Goal: Task Accomplishment & Management: Complete application form

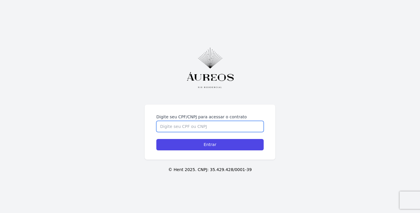
click at [208, 127] on input "Digite seu CPF/CNPJ para acessar o contrato" at bounding box center [210, 126] width 107 height 11
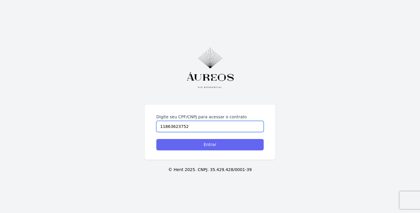
type input "11863623752"
click at [215, 145] on input "Entrar" at bounding box center [210, 144] width 107 height 11
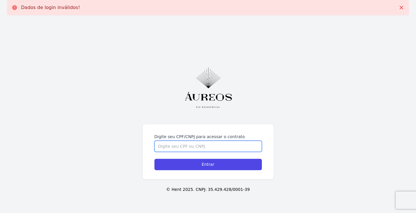
drag, startPoint x: 0, startPoint y: 0, endPoint x: 207, endPoint y: 143, distance: 251.4
click at [207, 143] on input "Digite seu CPF/CNPJ para acessar o contrato" at bounding box center [207, 146] width 107 height 11
click at [200, 147] on input "Digite seu CPF/CNPJ para acessar o contrato" at bounding box center [207, 146] width 107 height 11
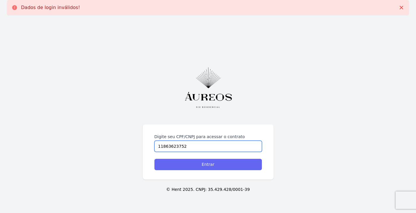
type input "11863623752"
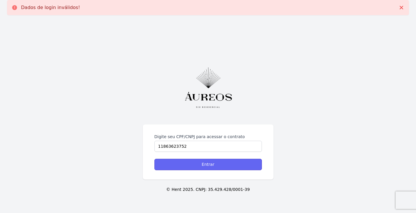
click at [201, 162] on input "Entrar" at bounding box center [207, 164] width 107 height 11
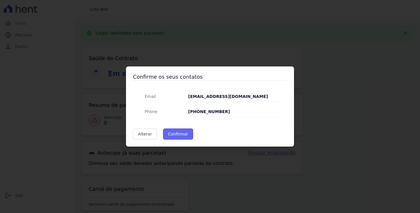
click at [181, 137] on button "Confirmar" at bounding box center [178, 134] width 30 height 11
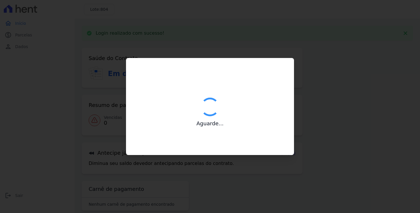
type input "Contatos confirmados com sucesso."
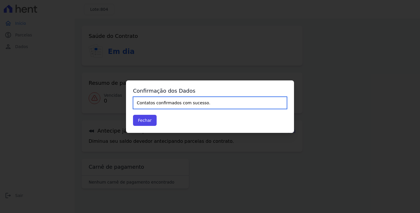
click at [175, 106] on input "Contatos confirmados com sucesso." at bounding box center [210, 103] width 154 height 12
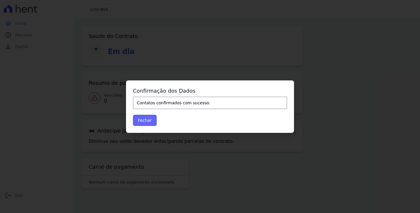
click at [151, 124] on button "Fechar" at bounding box center [145, 120] width 24 height 11
